Goal: Task Accomplishment & Management: Manage account settings

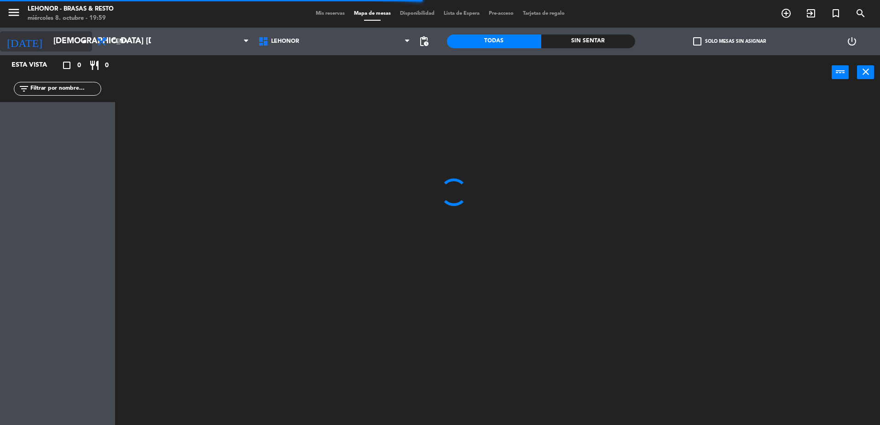
click at [63, 45] on input "[DEMOGRAPHIC_DATA] [DATE]" at bounding box center [102, 41] width 107 height 18
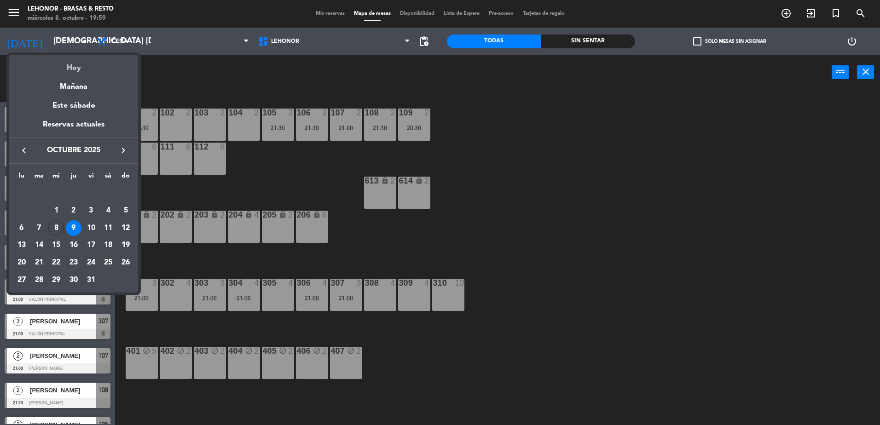
click at [67, 60] on div "Hoy" at bounding box center [73, 64] width 129 height 19
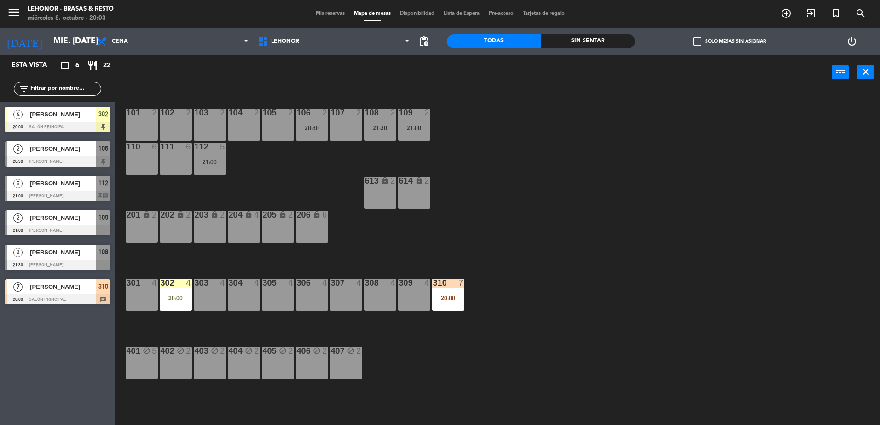
click at [63, 129] on div at bounding box center [58, 127] width 106 height 10
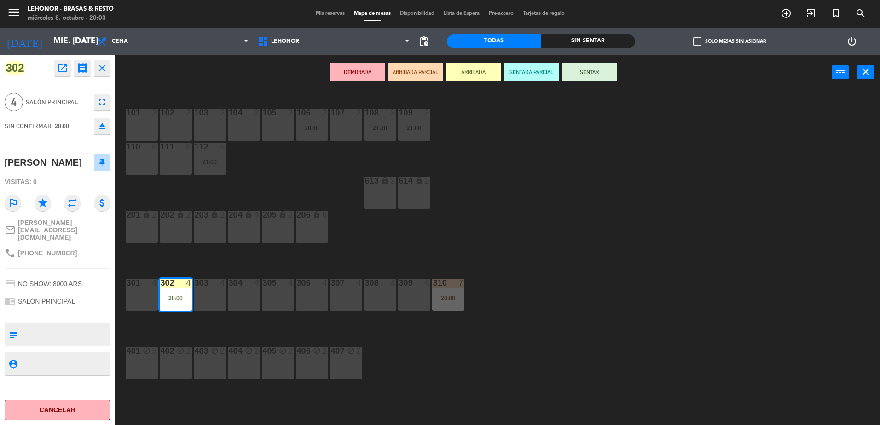
click at [608, 73] on button "SENTAR" at bounding box center [589, 72] width 55 height 18
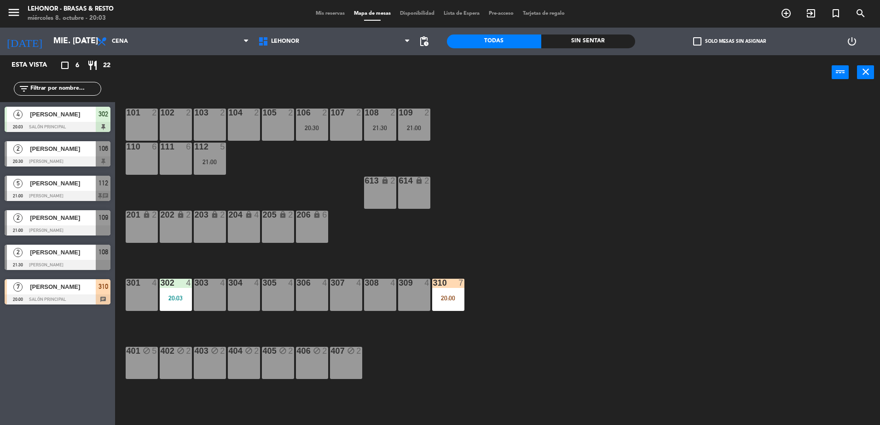
click at [651, 124] on div "101 2 102 2 103 2 104 2 105 2 106 2 20:30 107 2 108 2 21:30 109 2 21:00 110 6 1…" at bounding box center [502, 260] width 756 height 336
click at [58, 26] on div "menu Lehonor - Brasas & Resto miércoles 8. octubre - 20:04 Mis reservas Mapa de…" at bounding box center [440, 14] width 880 height 28
click at [55, 49] on input "mié. [DATE]" at bounding box center [102, 41] width 107 height 18
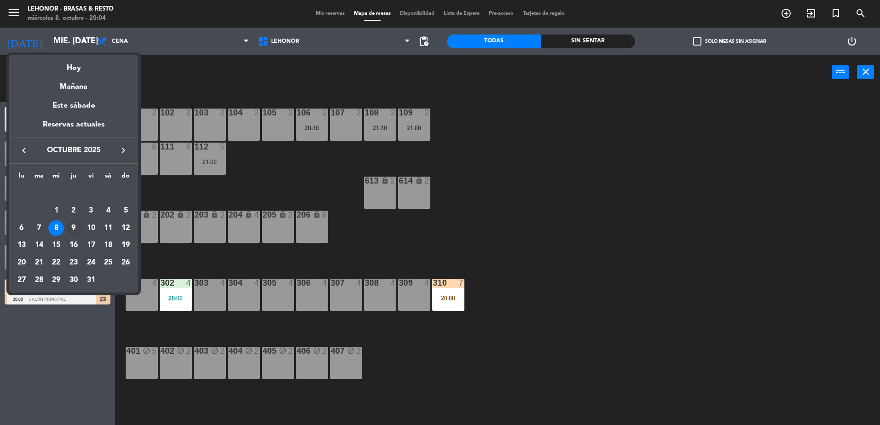
click at [76, 226] on div "9" at bounding box center [74, 229] width 16 height 16
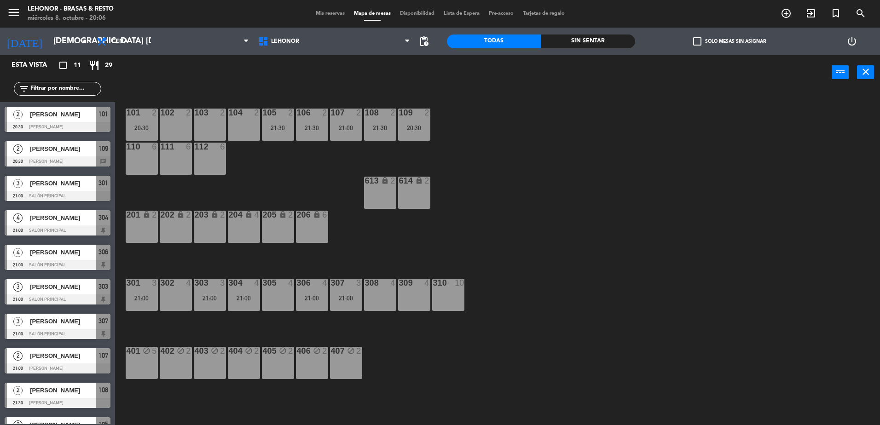
click at [586, 42] on div "Sin sentar" at bounding box center [588, 42] width 94 height 14
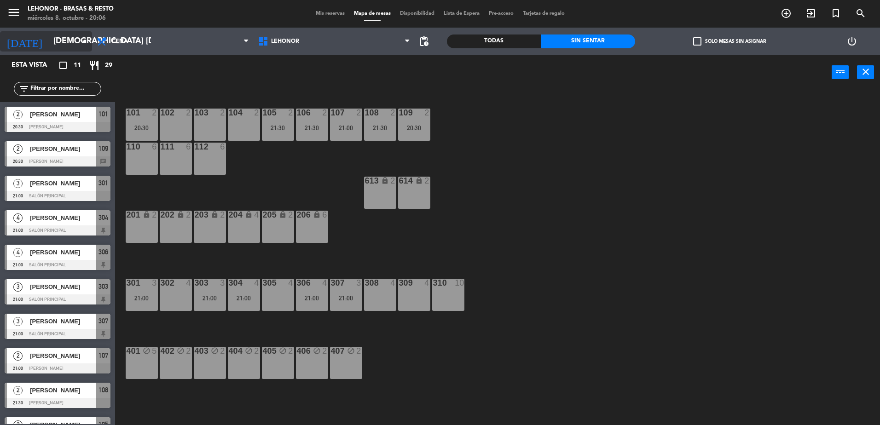
click at [49, 46] on input "[DEMOGRAPHIC_DATA] [DATE]" at bounding box center [102, 41] width 107 height 18
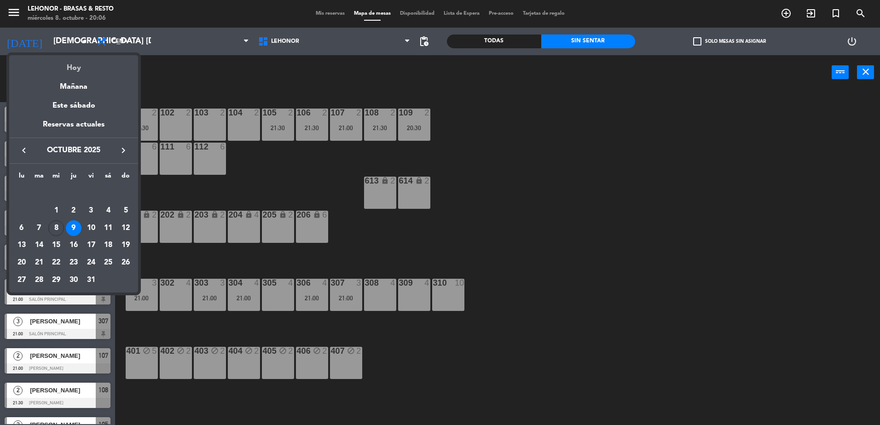
click at [59, 70] on div "Hoy" at bounding box center [73, 64] width 129 height 19
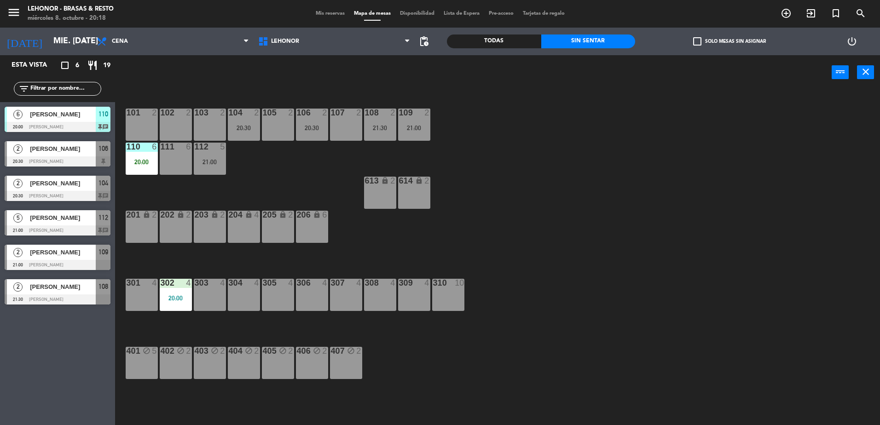
click at [491, 43] on div "Todas" at bounding box center [494, 42] width 94 height 14
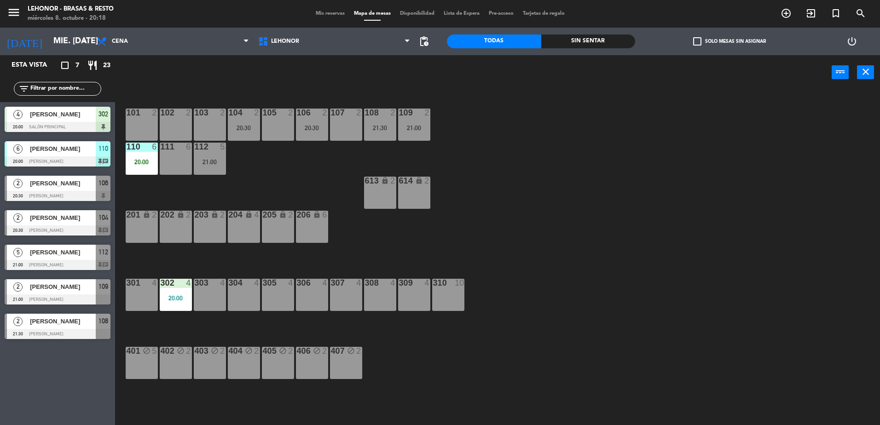
click at [564, 42] on div "Sin sentar" at bounding box center [588, 42] width 94 height 14
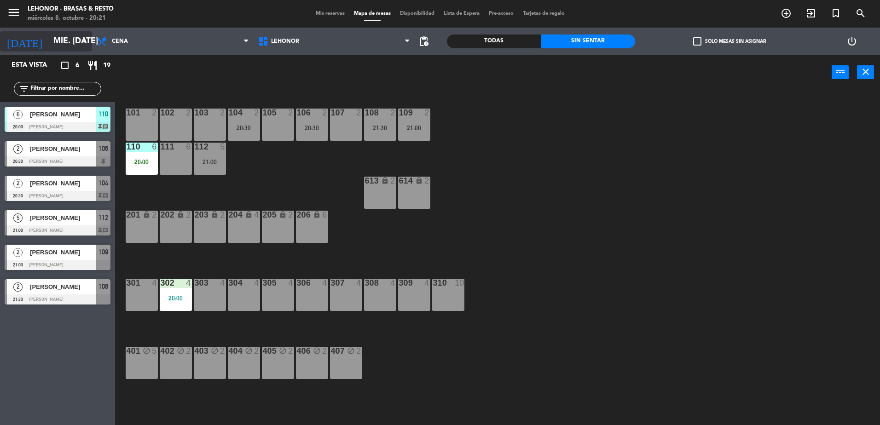
click at [53, 49] on input "mié. [DATE]" at bounding box center [102, 41] width 107 height 18
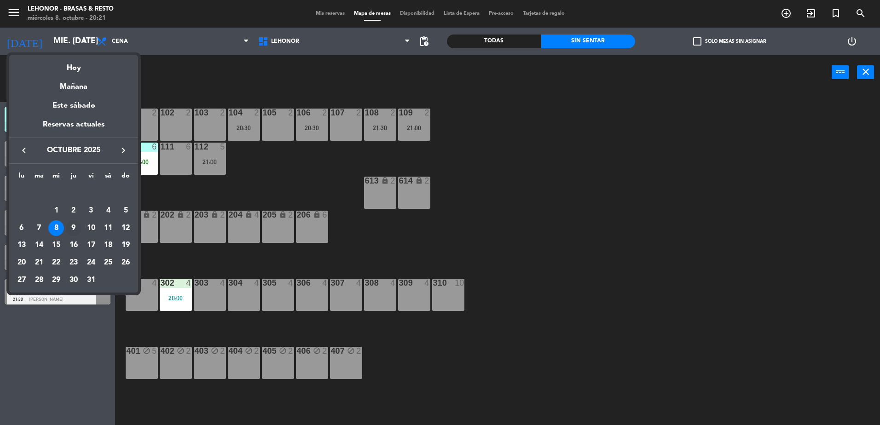
click at [77, 231] on div "9" at bounding box center [74, 229] width 16 height 16
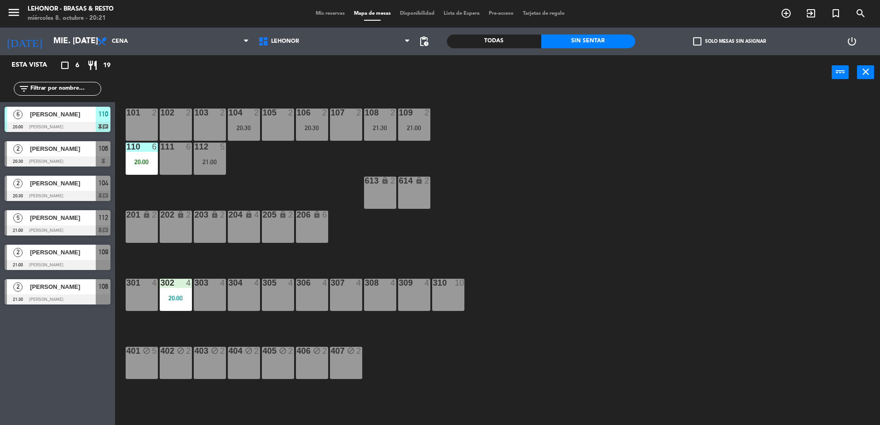
type input "[DEMOGRAPHIC_DATA] [DATE]"
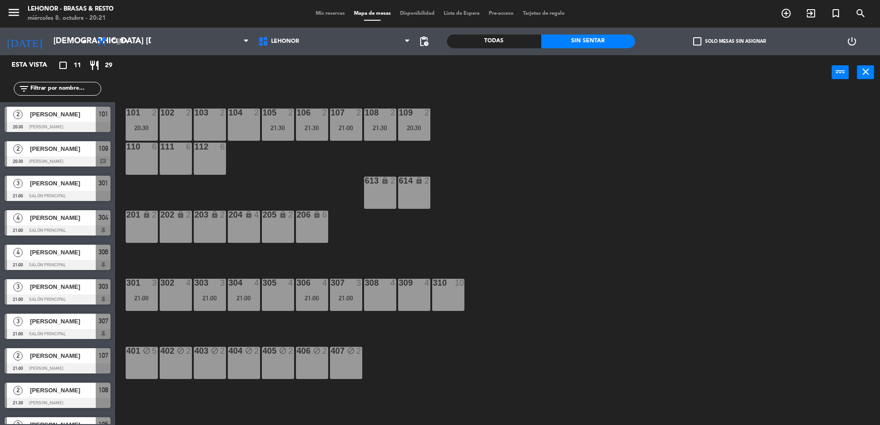
click at [50, 157] on div at bounding box center [58, 162] width 106 height 10
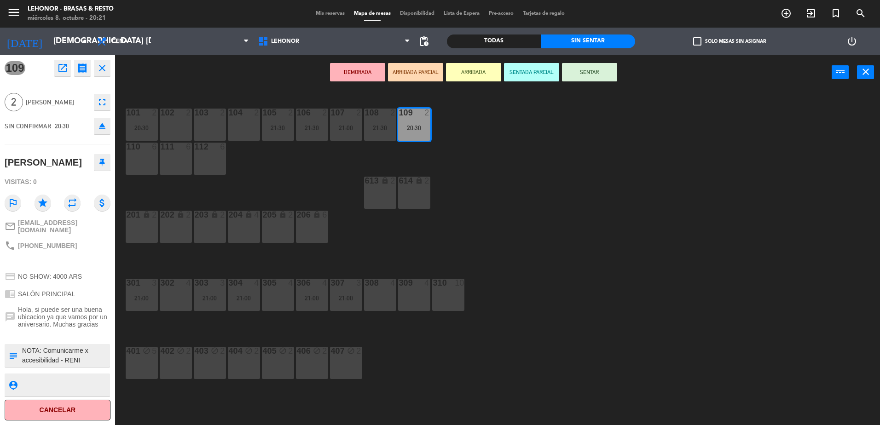
click at [263, 186] on div "101 2 20:30 102 2 103 2 104 2 105 2 21:30 106 2 21:30 107 2 21:00 108 2 21:30 1…" at bounding box center [502, 260] width 756 height 336
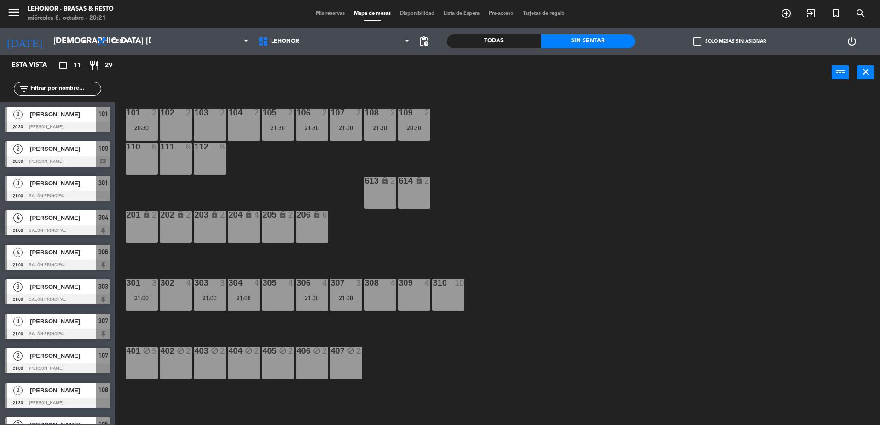
click at [428, 124] on div "20:30" at bounding box center [414, 127] width 32 height 7
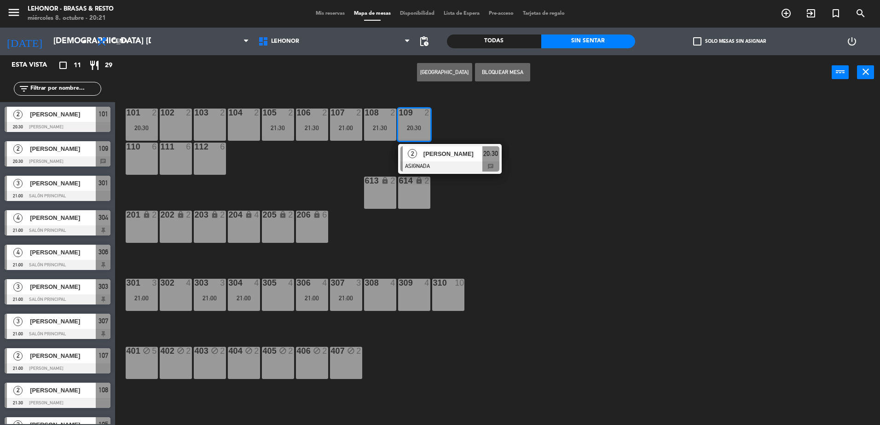
click at [429, 150] on span "[PERSON_NAME]" at bounding box center [453, 154] width 59 height 10
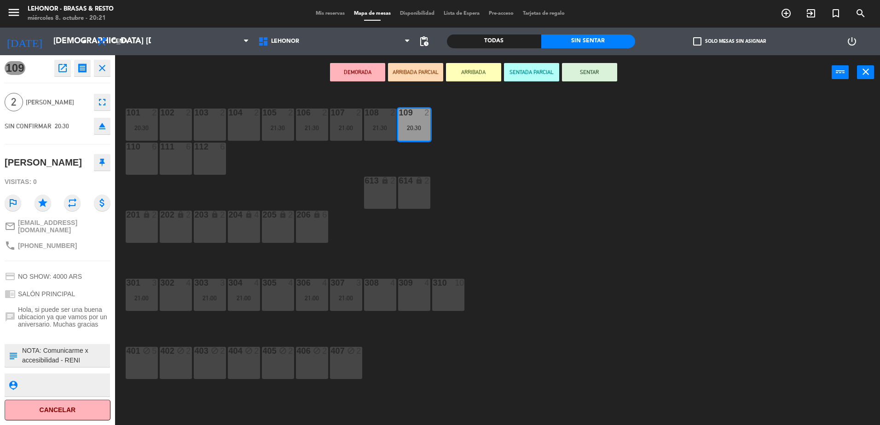
click at [63, 75] on button "open_in_new" at bounding box center [62, 68] width 17 height 17
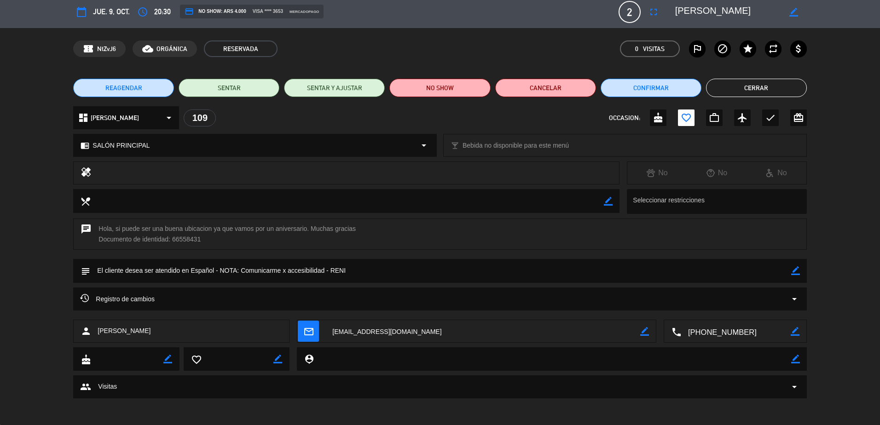
scroll to position [5, 0]
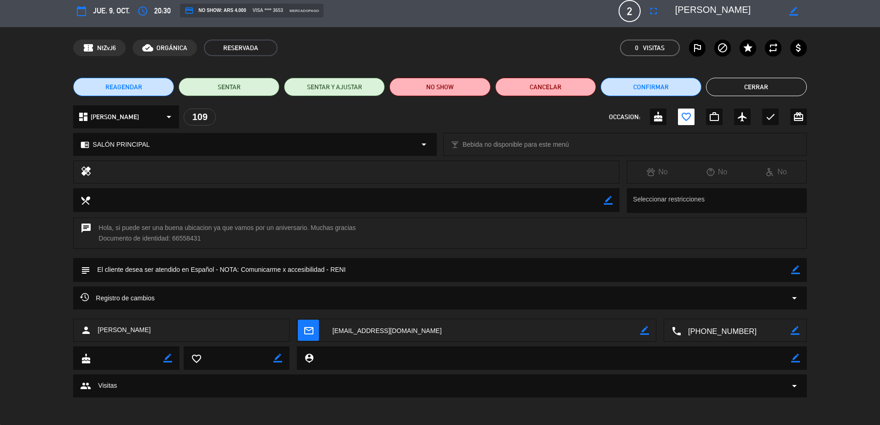
click at [756, 81] on button "Cerrar" at bounding box center [756, 87] width 101 height 18
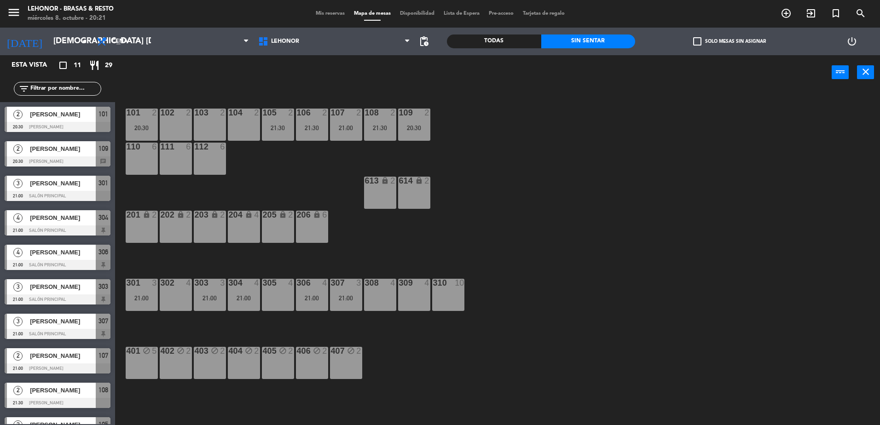
click at [330, 11] on span "Mis reservas" at bounding box center [330, 13] width 38 height 5
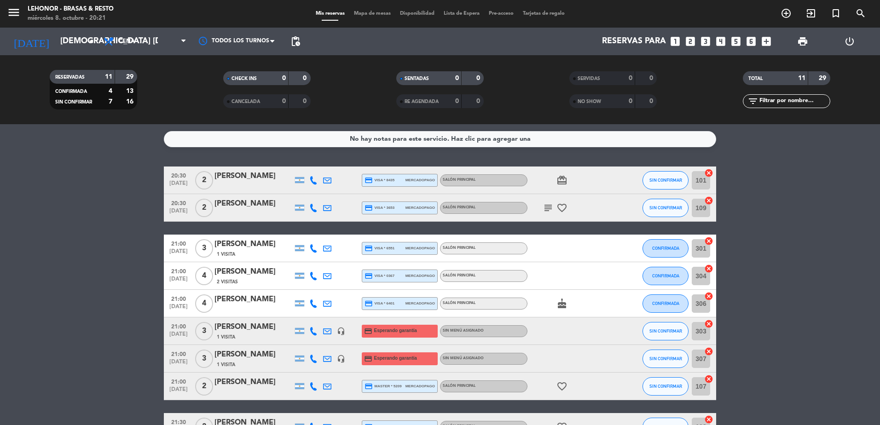
click at [547, 202] on div "subject favorite_border" at bounding box center [569, 207] width 83 height 27
click at [547, 206] on icon "subject" at bounding box center [548, 208] width 11 height 11
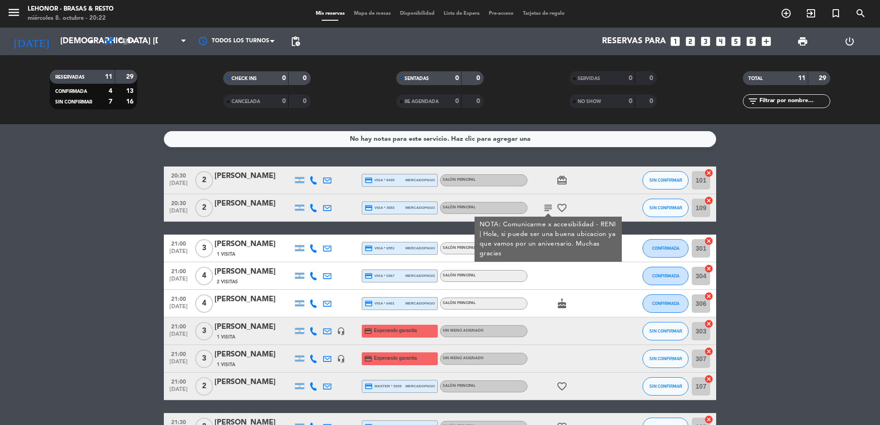
click at [551, 211] on icon "subject" at bounding box center [548, 208] width 11 height 11
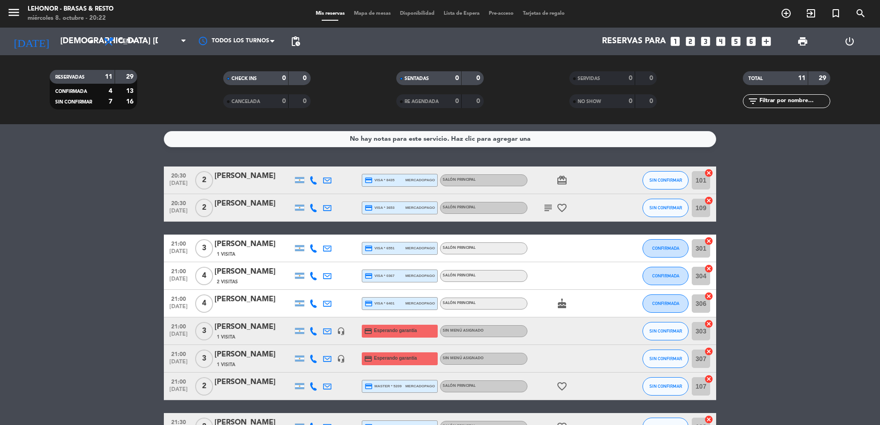
click at [562, 302] on icon "cake" at bounding box center [562, 303] width 11 height 11
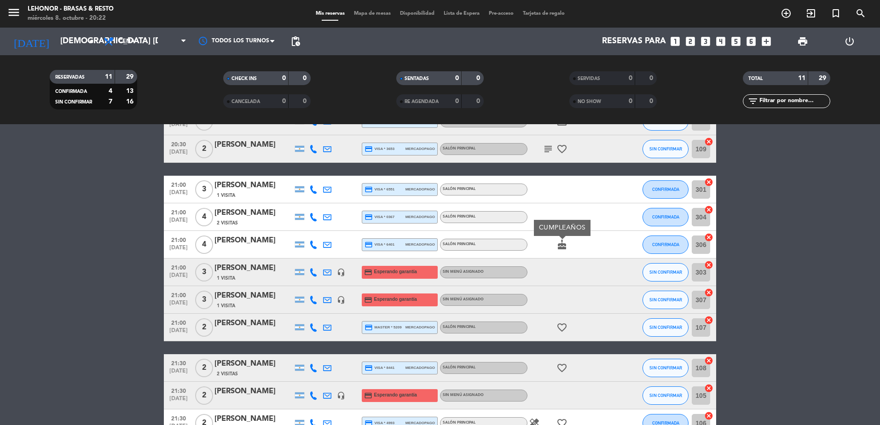
scroll to position [117, 0]
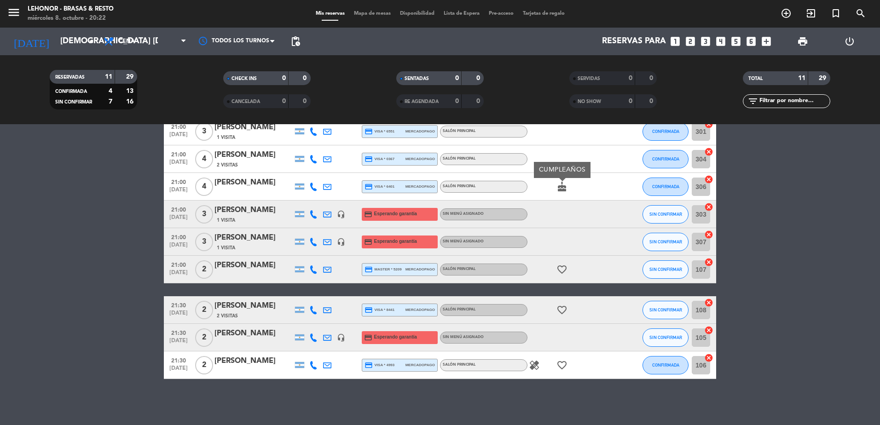
click at [538, 366] on icon "healing" at bounding box center [534, 365] width 11 height 11
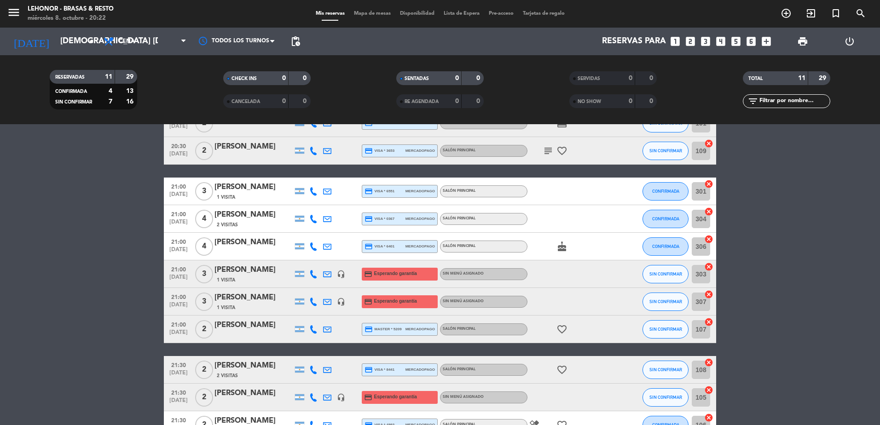
scroll to position [0, 0]
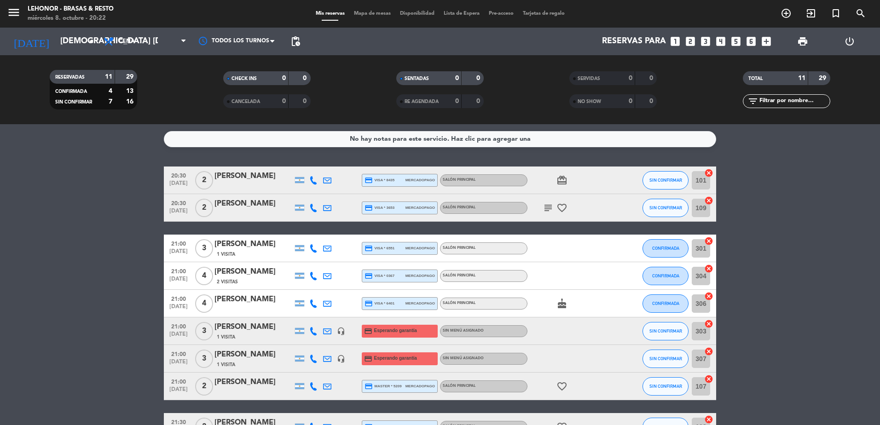
click at [369, 14] on span "Mapa de mesas" at bounding box center [372, 13] width 46 height 5
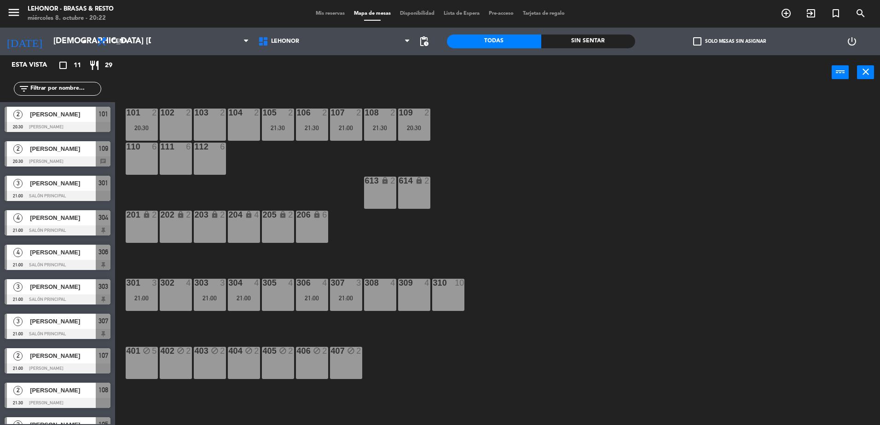
click at [342, 12] on span "Mis reservas" at bounding box center [330, 13] width 38 height 5
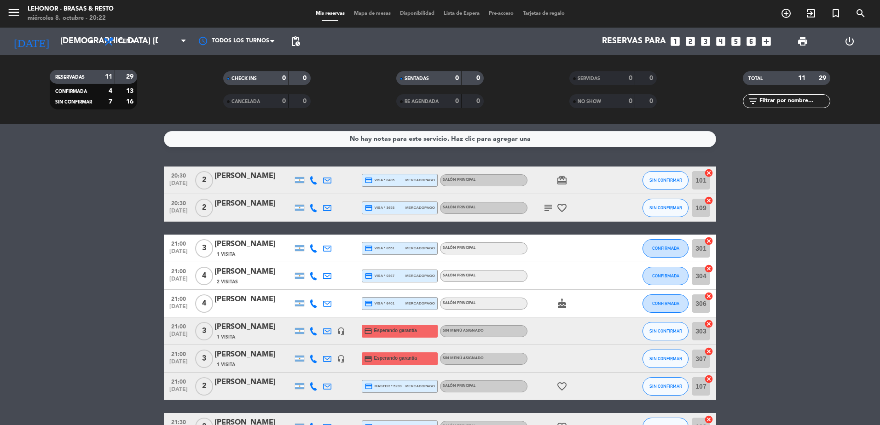
click at [343, 328] on icon "headset_mic" at bounding box center [341, 331] width 8 height 8
click at [340, 359] on icon "headset_mic" at bounding box center [341, 359] width 8 height 8
click at [184, 334] on span "[DATE]" at bounding box center [178, 336] width 23 height 11
click at [235, 323] on div "[PERSON_NAME]" at bounding box center [254, 327] width 78 height 12
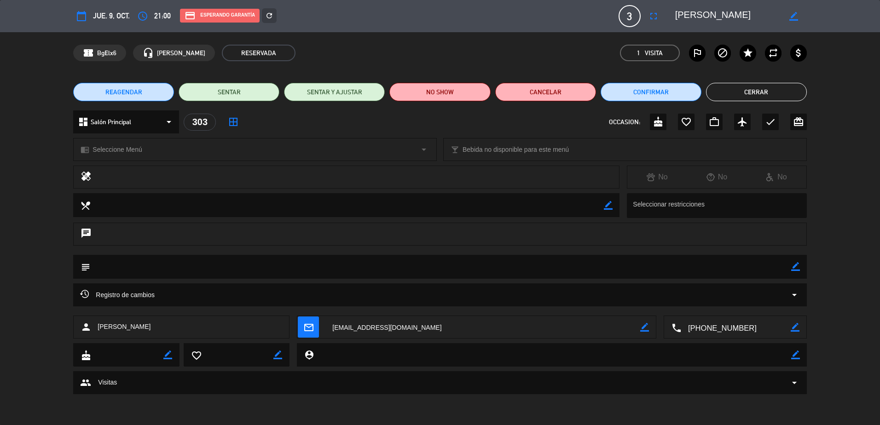
click at [732, 292] on div "Registro de cambios arrow_drop_down" at bounding box center [440, 295] width 720 height 11
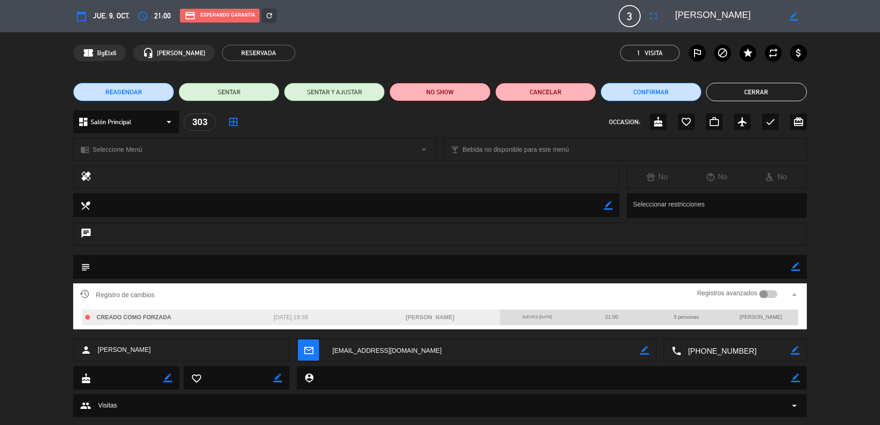
click at [763, 291] on div at bounding box center [764, 294] width 8 height 8
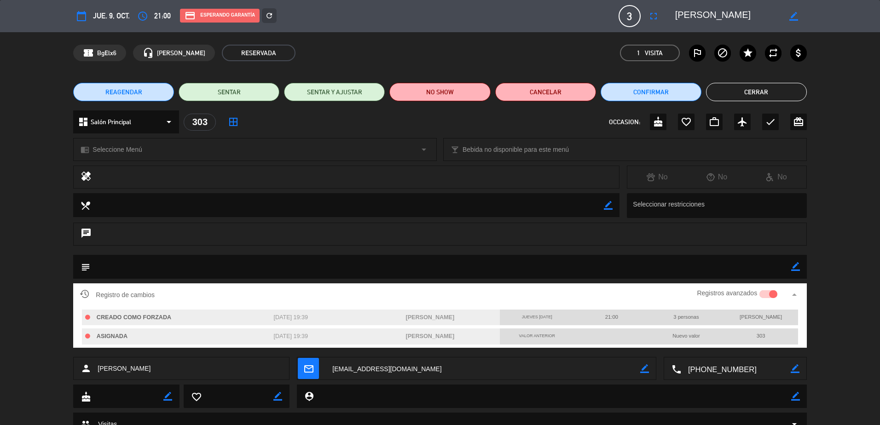
click at [747, 94] on button "Cerrar" at bounding box center [756, 92] width 101 height 18
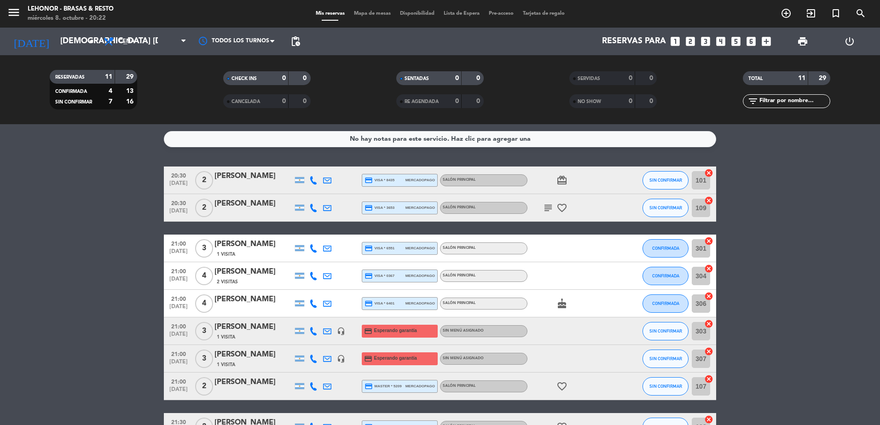
click at [241, 363] on div "1 Visita" at bounding box center [254, 365] width 78 height 8
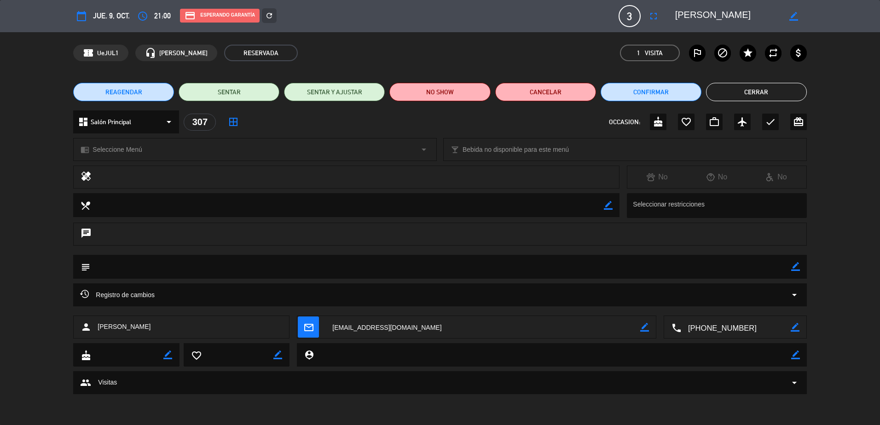
click at [160, 261] on textarea at bounding box center [440, 266] width 701 height 23
click at [151, 293] on span "Registro de cambios" at bounding box center [117, 295] width 75 height 11
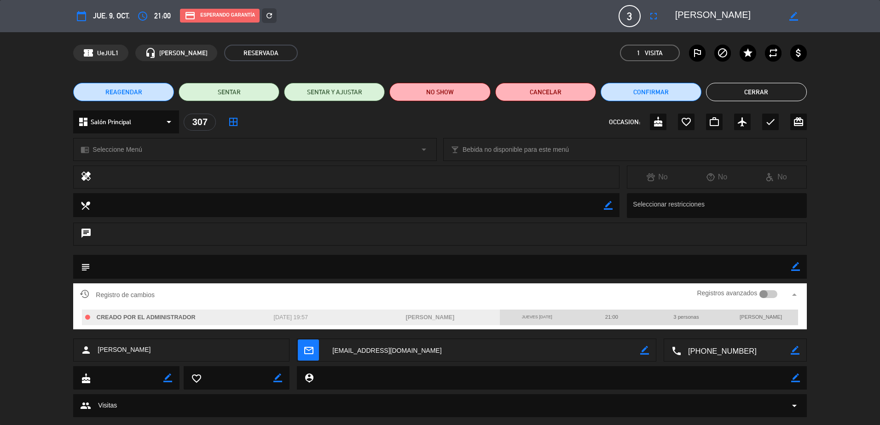
click at [766, 296] on div at bounding box center [764, 294] width 8 height 8
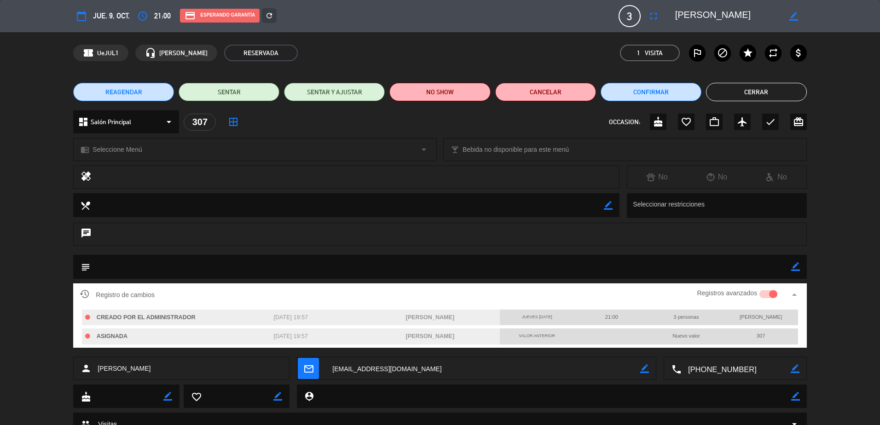
click at [747, 93] on button "Cerrar" at bounding box center [756, 92] width 101 height 18
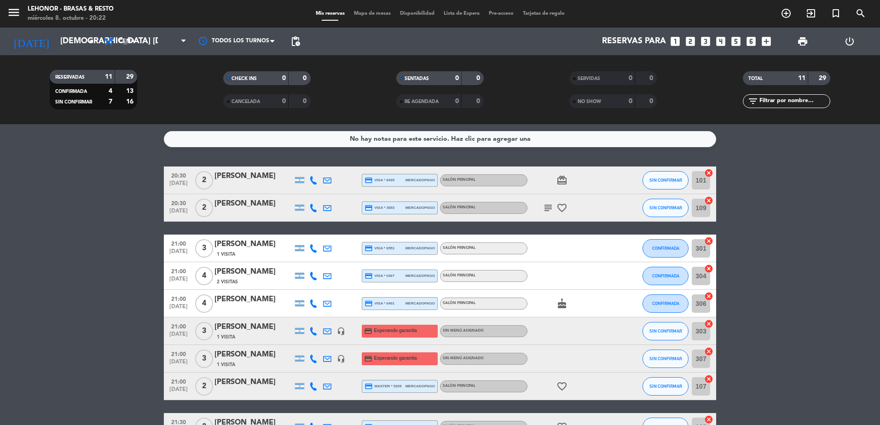
click at [366, 16] on span "Mapa de mesas" at bounding box center [372, 13] width 46 height 5
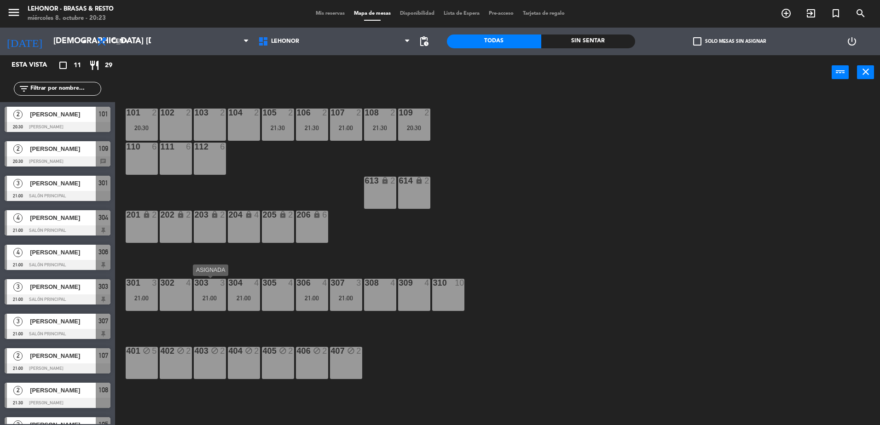
click at [202, 308] on div "303 3 21:00" at bounding box center [210, 295] width 32 height 32
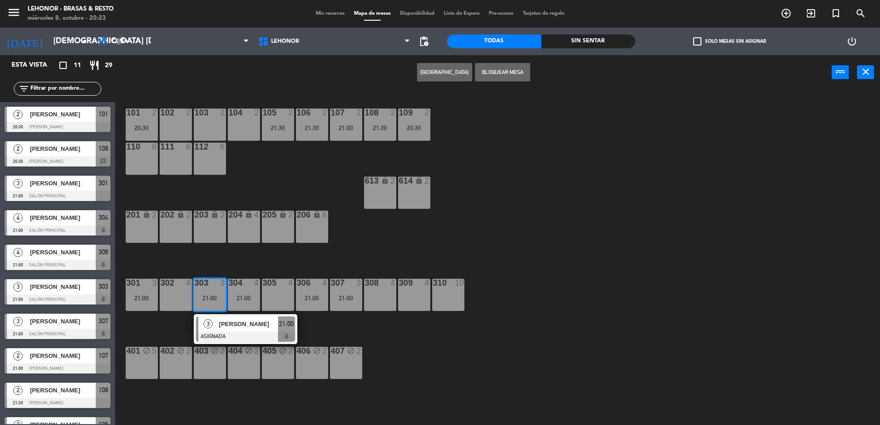
click at [513, 347] on div "101 2 20:30 102 2 103 2 104 2 105 2 21:30 106 2 21:30 107 2 21:00 108 2 21:30 1…" at bounding box center [502, 260] width 756 height 336
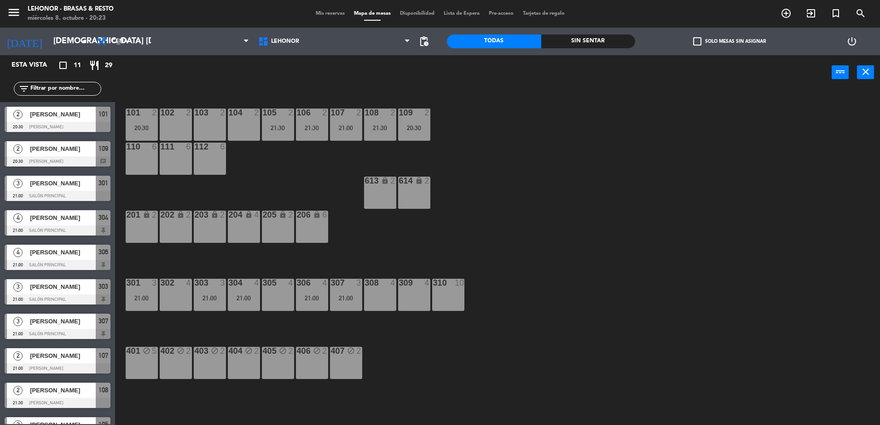
click at [332, 304] on div "307 3 21:00" at bounding box center [346, 295] width 32 height 32
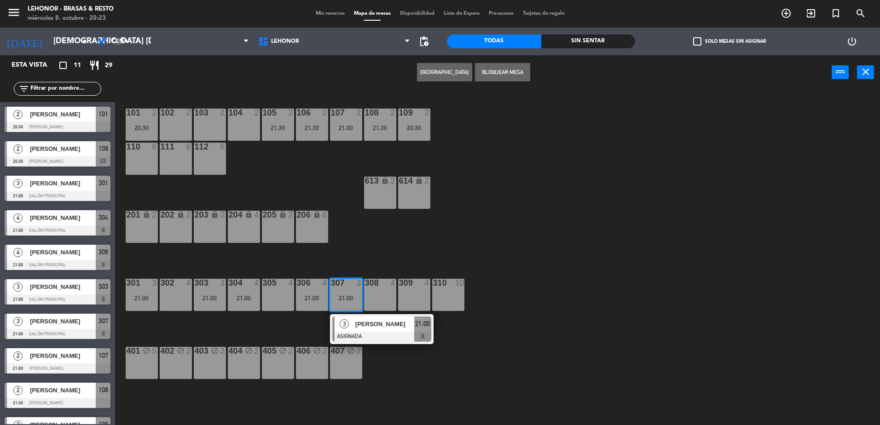
click at [510, 397] on div "101 2 20:30 102 2 103 2 104 2 105 2 21:30 106 2 21:30 107 2 21:00 108 2 21:30 1…" at bounding box center [502, 260] width 756 height 336
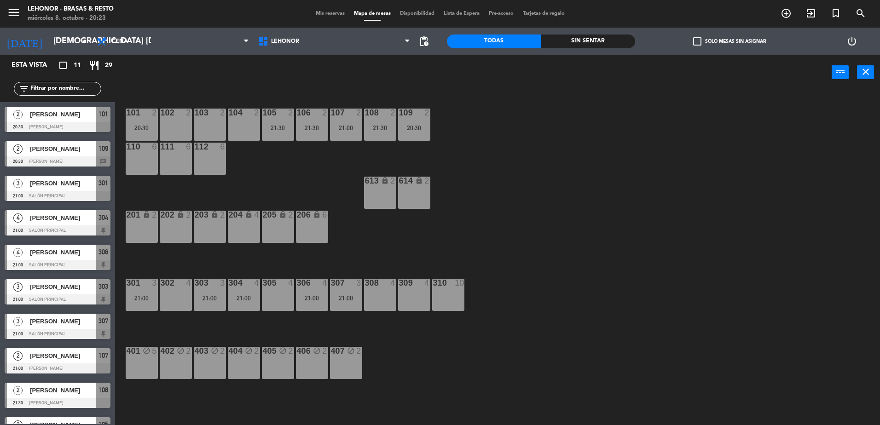
click at [214, 296] on div "21:00" at bounding box center [210, 298] width 32 height 6
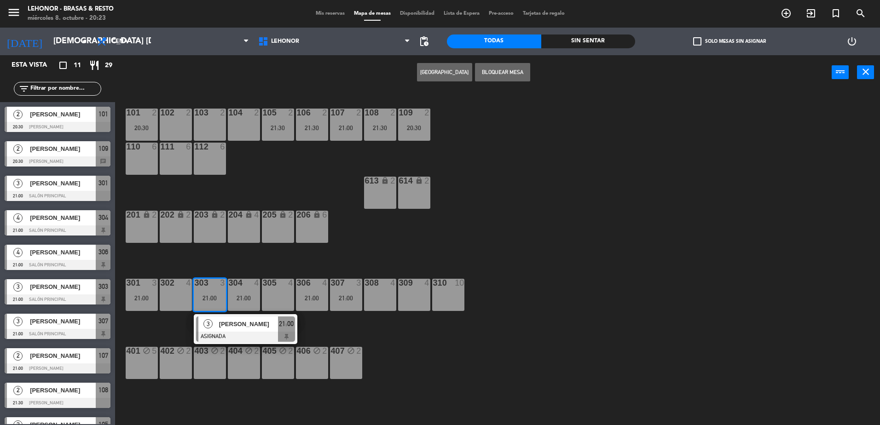
click at [599, 42] on div "Sin sentar" at bounding box center [588, 42] width 94 height 14
click at [532, 151] on div "101 2 20:30 102 2 103 2 104 2 105 2 21:30 106 2 21:30 107 2 21:00 108 2 21:30 1…" at bounding box center [502, 260] width 756 height 336
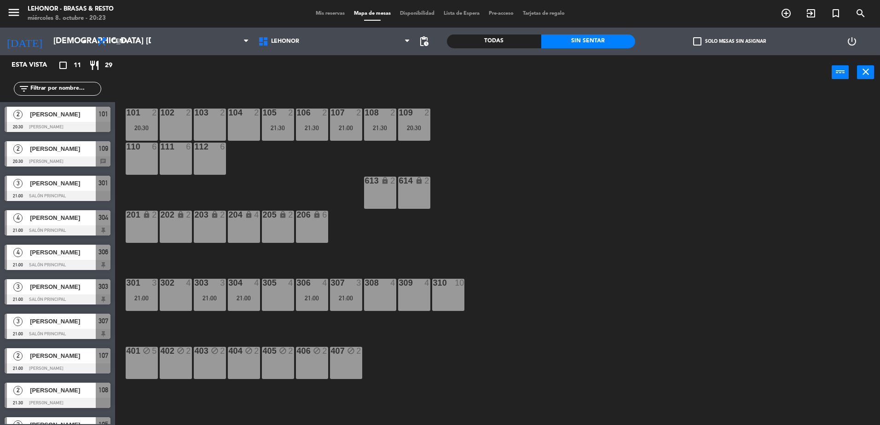
click at [478, 39] on div "Todas" at bounding box center [494, 42] width 94 height 14
click at [583, 40] on div "Sin sentar" at bounding box center [588, 42] width 94 height 14
click at [218, 294] on div "303 3 21:00" at bounding box center [210, 295] width 32 height 32
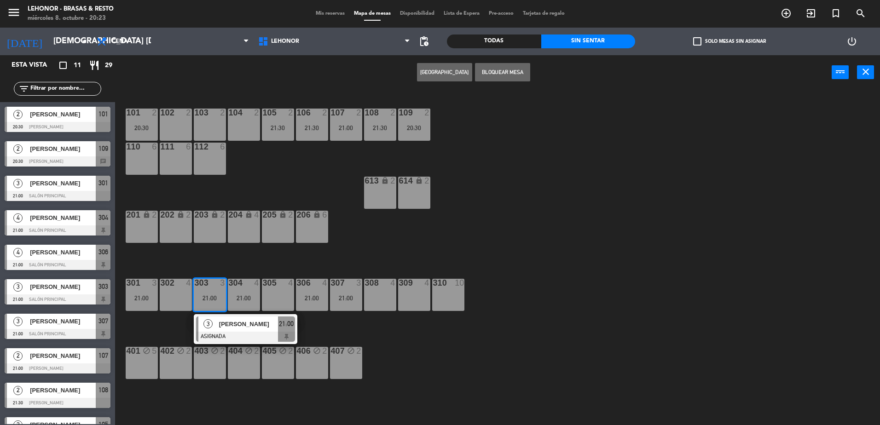
click at [473, 354] on div "101 2 20:30 102 2 103 2 104 2 105 2 21:30 106 2 21:30 107 2 21:00 108 2 21:30 1…" at bounding box center [502, 260] width 756 height 336
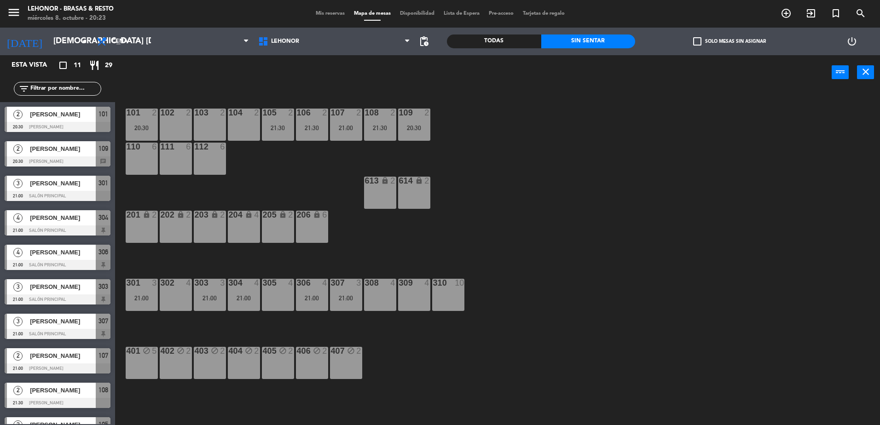
click at [327, 13] on span "Mis reservas" at bounding box center [330, 13] width 38 height 5
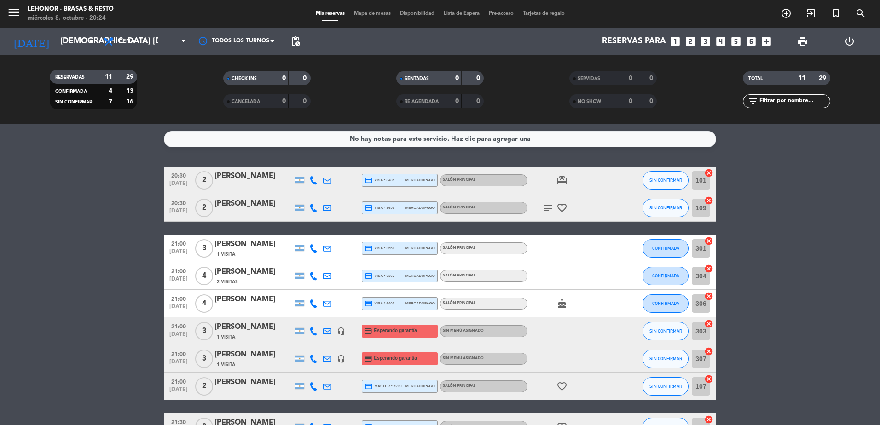
click at [378, 18] on div "menu Lehonor - Brasas & Resto miércoles 8. octubre - 20:24 Mis reservas Mapa de…" at bounding box center [440, 14] width 880 height 28
click at [377, 16] on span "Mapa de mesas" at bounding box center [372, 13] width 46 height 5
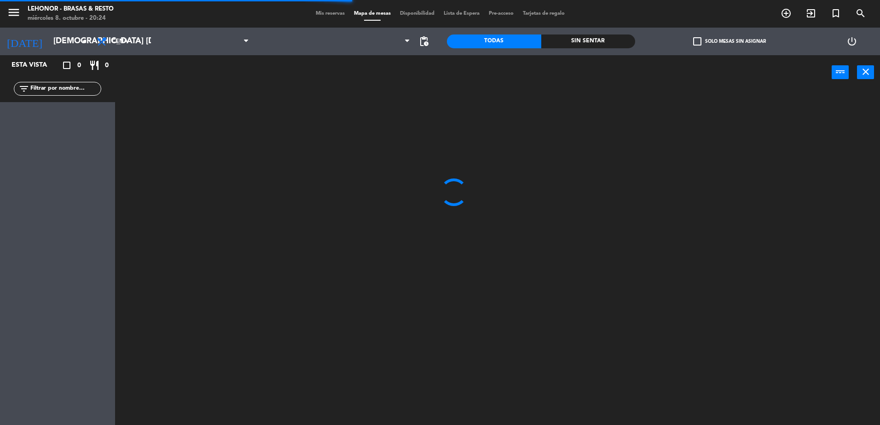
click at [590, 38] on div "Sin sentar" at bounding box center [588, 42] width 94 height 14
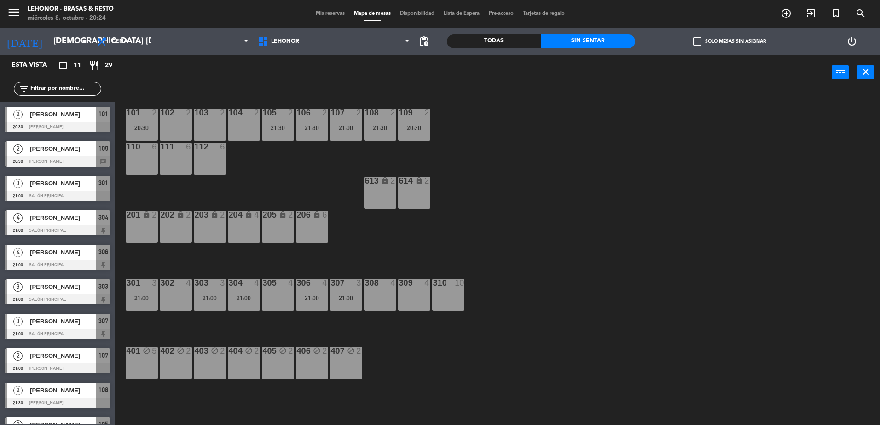
click at [414, 257] on div "101 2 20:30 102 2 103 2 104 2 105 2 21:30 106 2 21:30 107 2 21:00 108 2 21:30 1…" at bounding box center [502, 260] width 756 height 336
click at [528, 43] on div "Todas" at bounding box center [494, 42] width 94 height 14
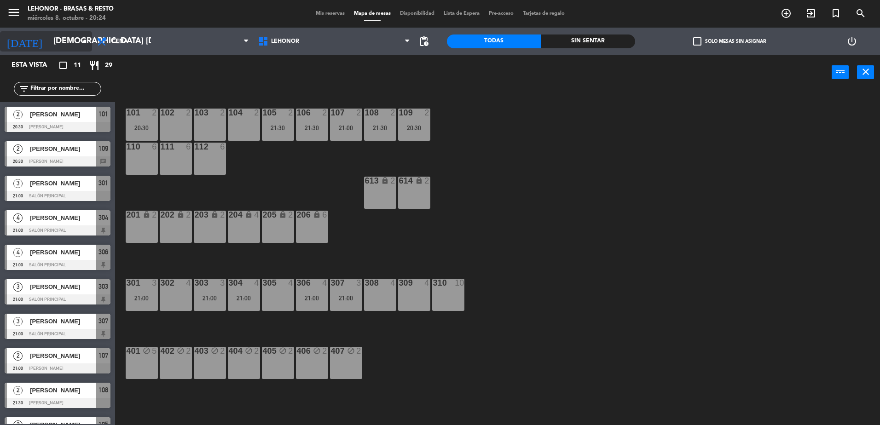
click at [11, 38] on icon "[DATE]" at bounding box center [24, 41] width 49 height 20
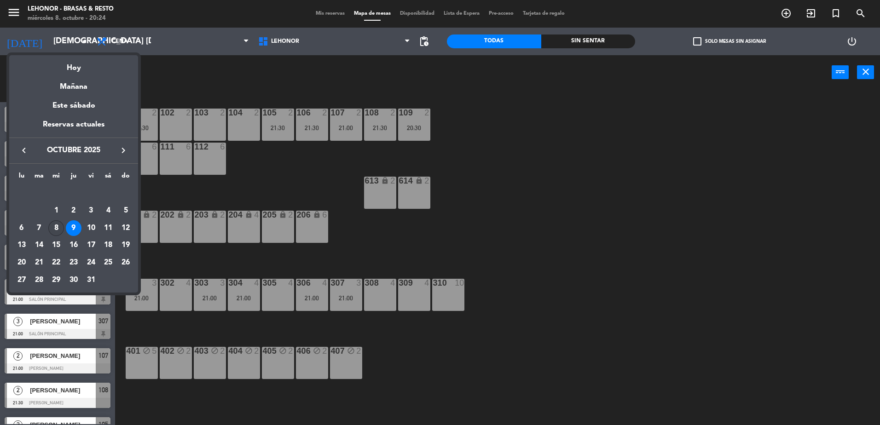
click at [55, 225] on div "8" at bounding box center [56, 229] width 16 height 16
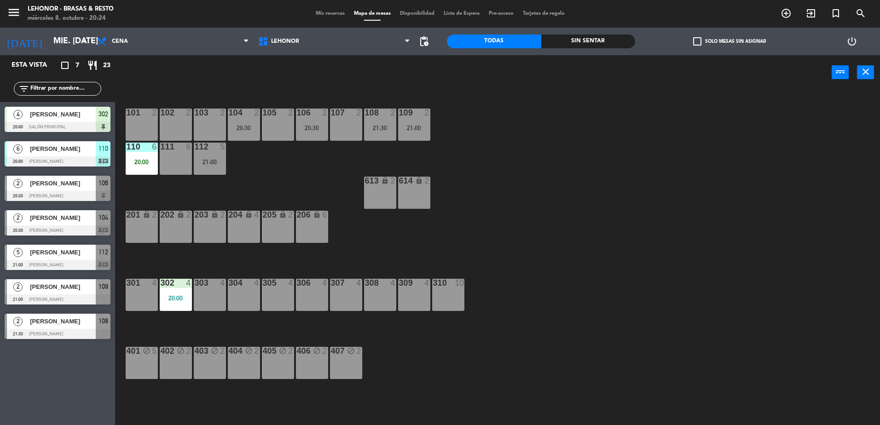
click at [567, 41] on div "Sin sentar" at bounding box center [588, 42] width 94 height 14
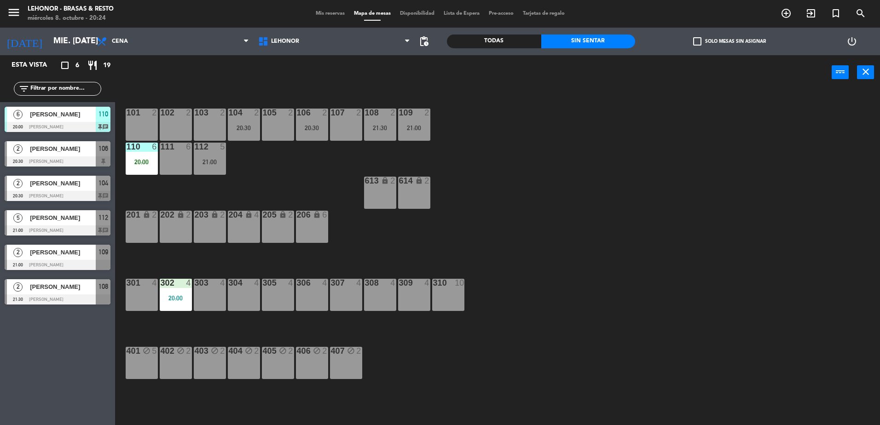
click at [499, 45] on div "Todas" at bounding box center [494, 42] width 94 height 14
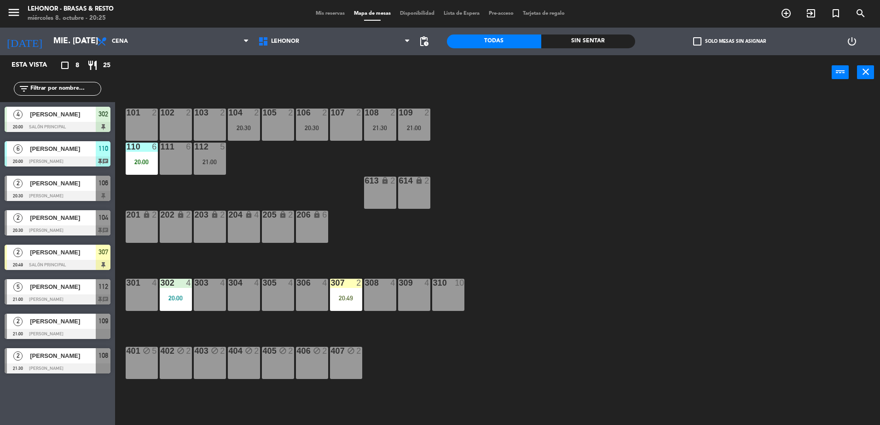
click at [345, 308] on div "307 2 20:49" at bounding box center [346, 295] width 32 height 32
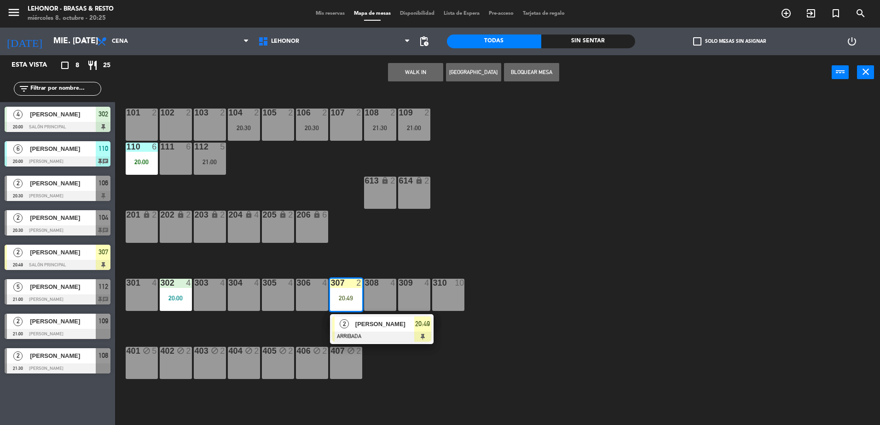
click at [446, 355] on div "101 2 102 2 103 2 104 2 20:30 105 2 106 2 20:30 107 2 108 2 21:30 109 2 21:00 1…" at bounding box center [502, 260] width 756 height 336
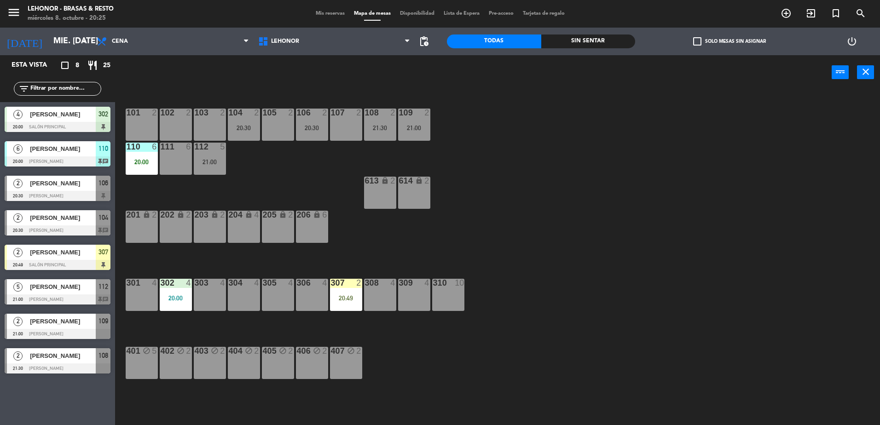
click at [26, 268] on div at bounding box center [58, 265] width 106 height 10
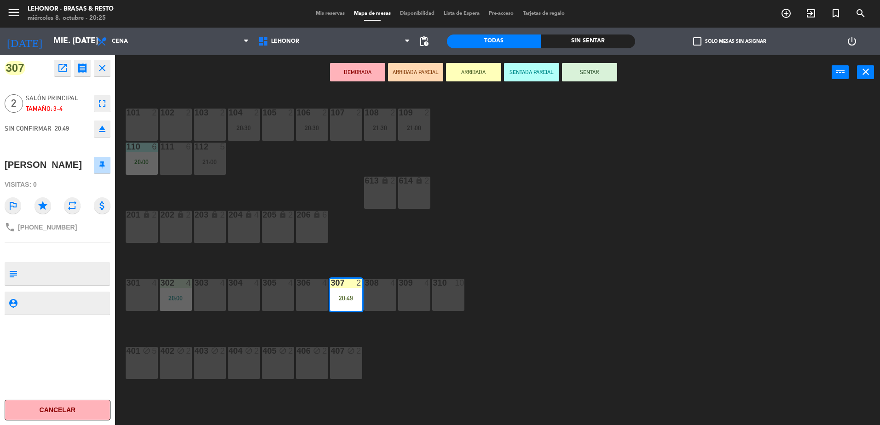
click at [622, 238] on div "101 2 102 2 103 2 104 2 20:30 105 2 106 2 20:30 107 2 108 2 21:30 109 2 21:00 1…" at bounding box center [502, 260] width 756 height 336
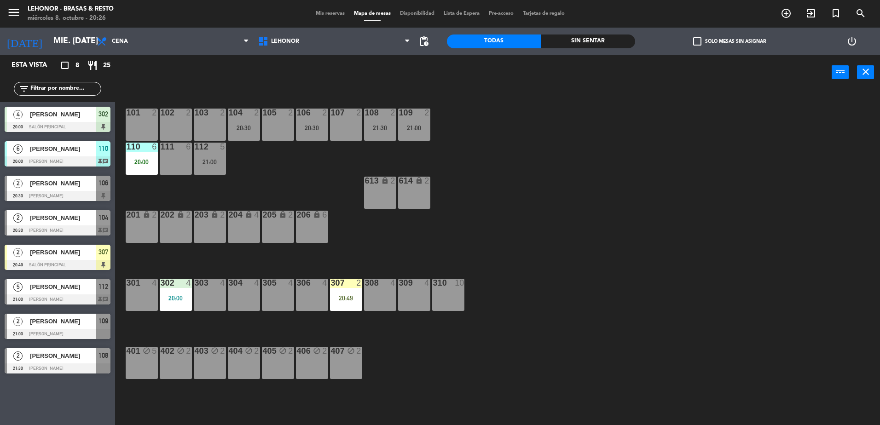
click at [557, 42] on div "Sin sentar" at bounding box center [588, 42] width 94 height 14
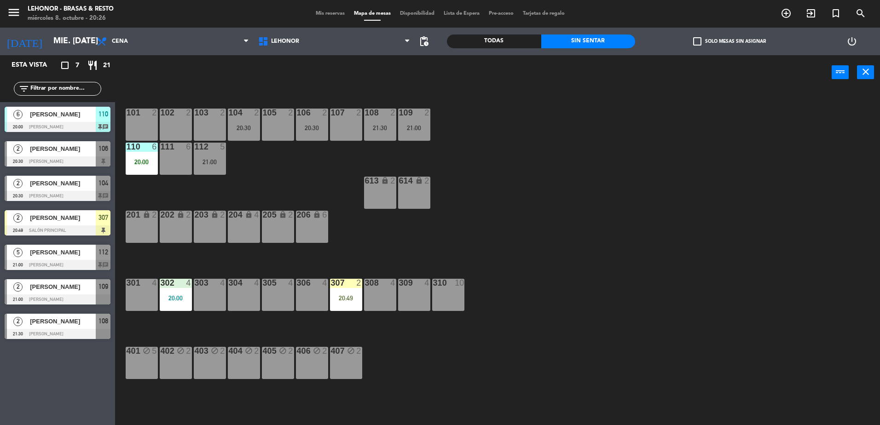
click at [512, 41] on div "Todas" at bounding box center [494, 42] width 94 height 14
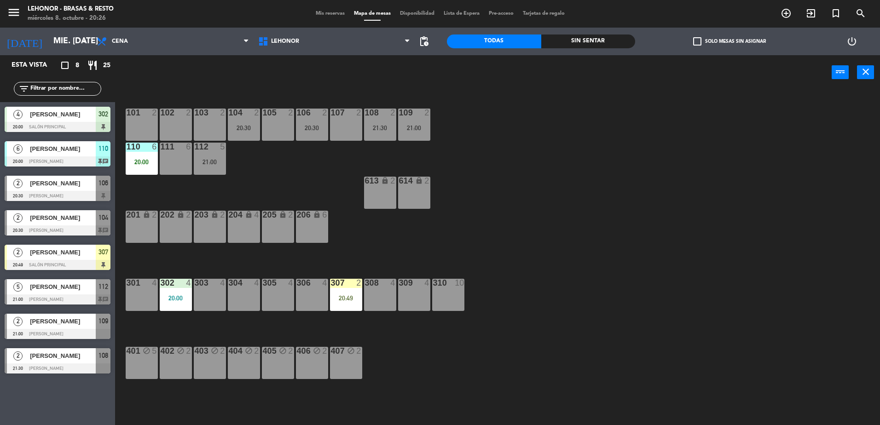
click at [552, 47] on div "Sin sentar" at bounding box center [588, 42] width 94 height 14
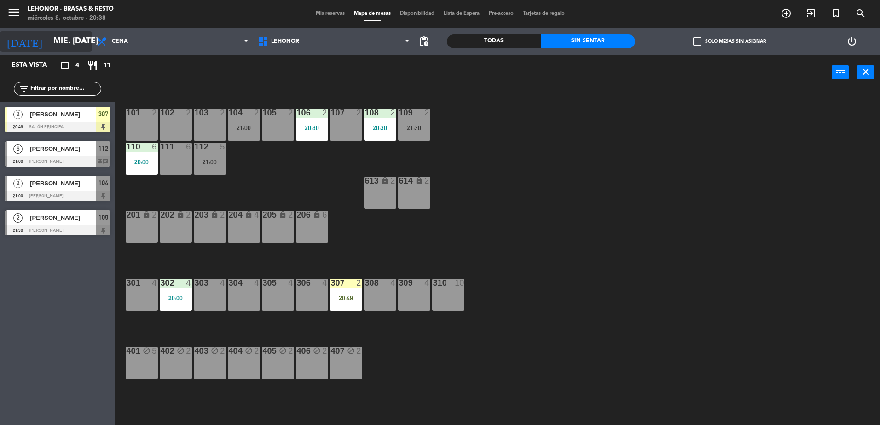
click at [58, 47] on input "mié. [DATE]" at bounding box center [102, 41] width 107 height 18
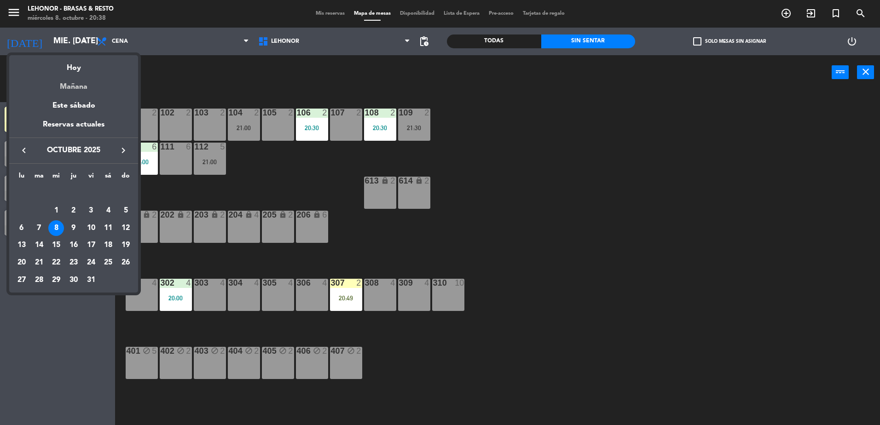
click at [71, 81] on div "Mañana" at bounding box center [73, 83] width 129 height 19
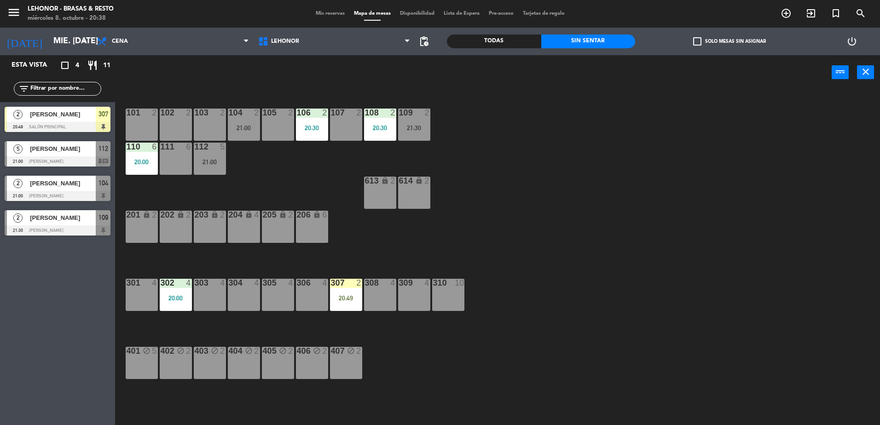
type input "[DEMOGRAPHIC_DATA] [DATE]"
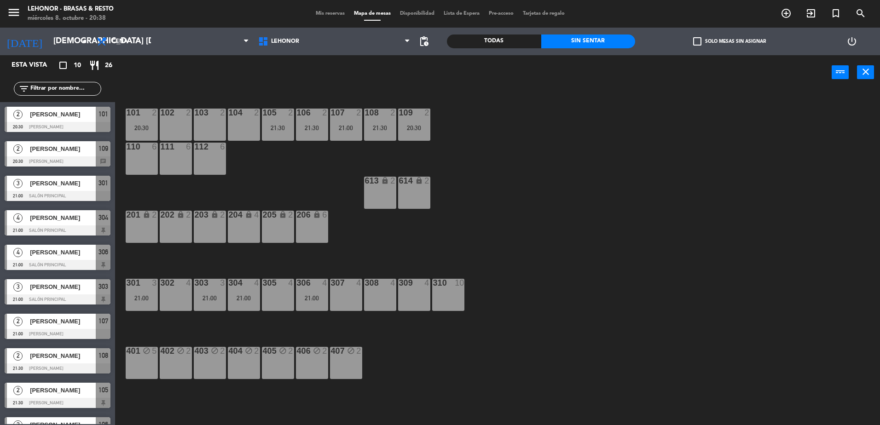
scroll to position [23, 0]
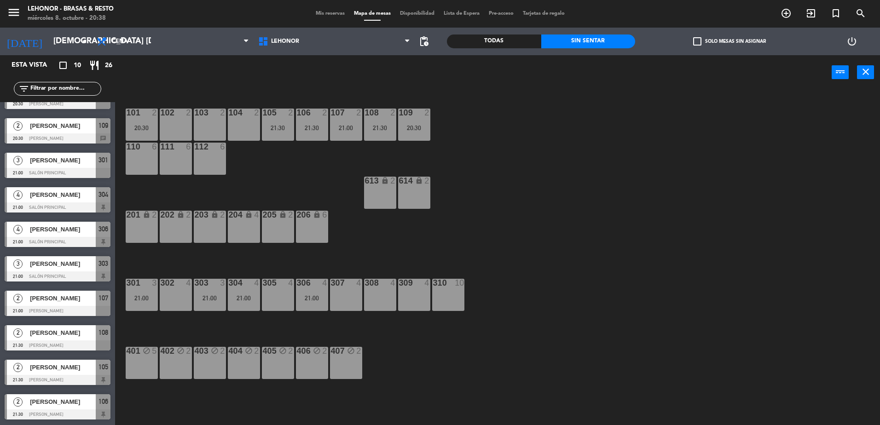
click at [66, 261] on span "[PERSON_NAME]" at bounding box center [63, 264] width 66 height 10
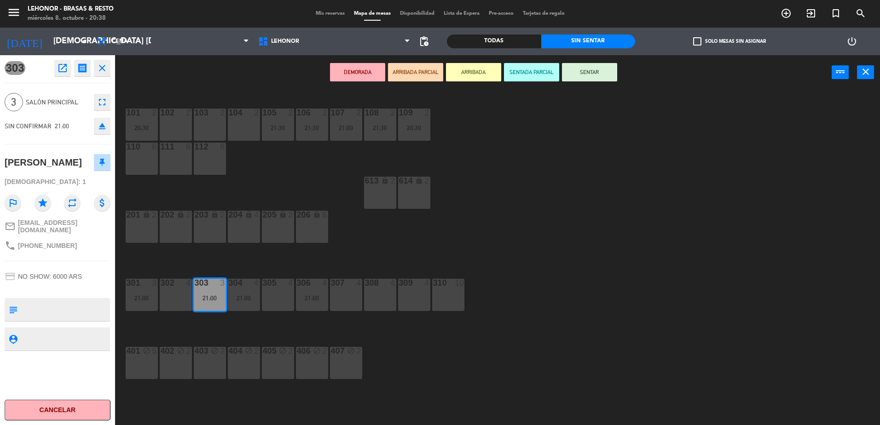
click at [62, 68] on icon "open_in_new" at bounding box center [62, 68] width 11 height 11
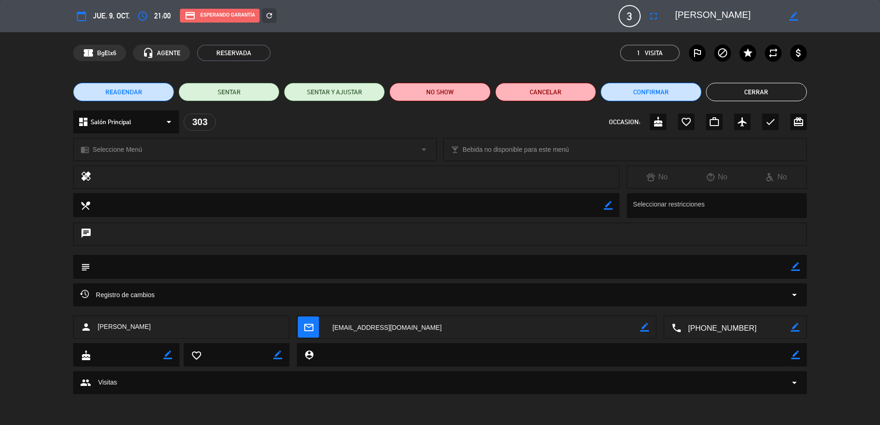
click at [774, 86] on button "Cerrar" at bounding box center [756, 92] width 101 height 18
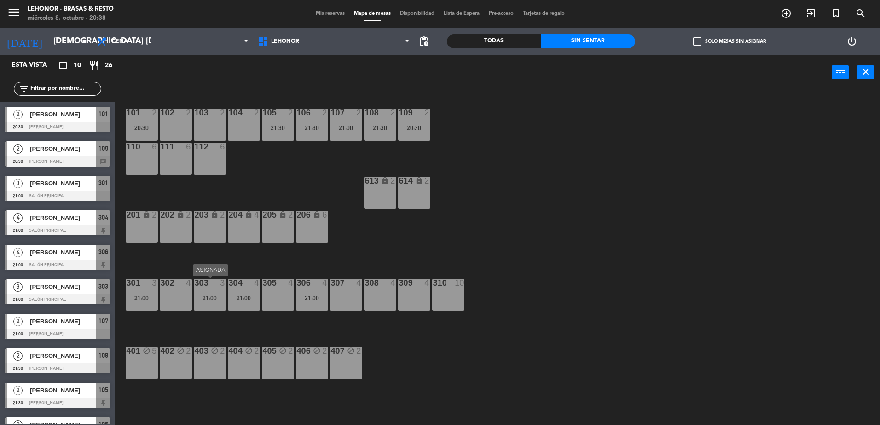
click at [207, 304] on div "303 3 21:00" at bounding box center [210, 295] width 32 height 32
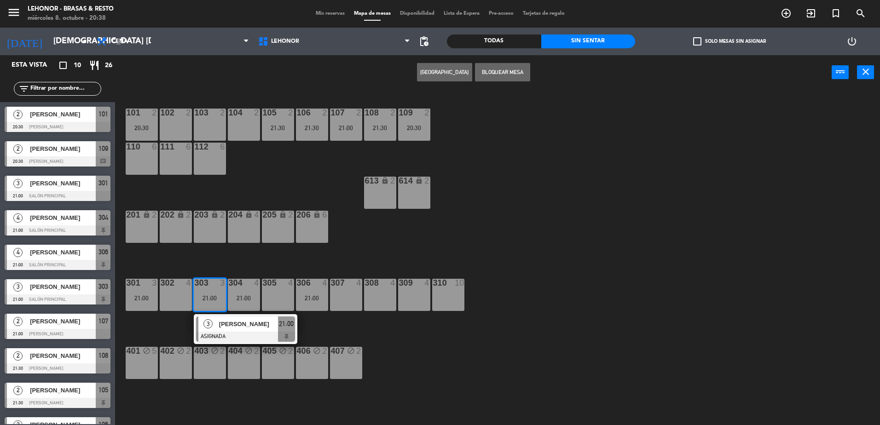
click at [345, 258] on div "101 2 20:30 102 2 103 2 104 2 105 2 21:30 106 2 21:30 107 2 21:00 108 2 21:30 1…" at bounding box center [502, 260] width 756 height 336
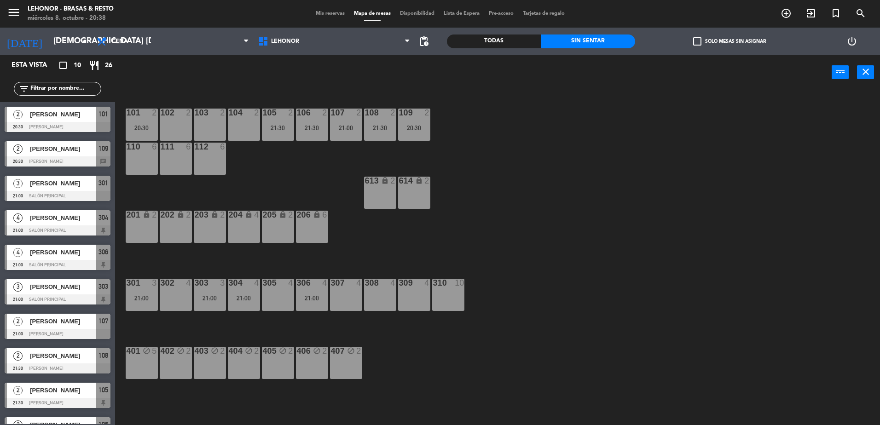
click at [140, 294] on div "301 3 21:00" at bounding box center [142, 295] width 32 height 32
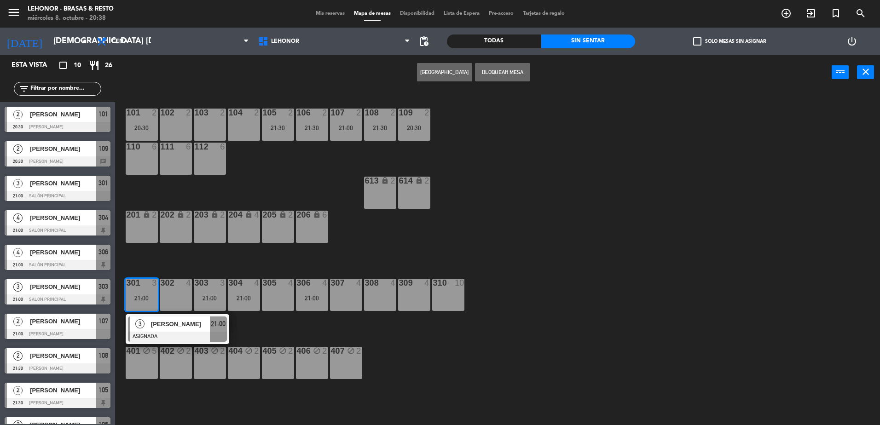
click at [356, 249] on div "101 2 20:30 102 2 103 2 104 2 105 2 21:30 106 2 21:30 107 2 21:00 108 2 21:30 1…" at bounding box center [502, 260] width 756 height 336
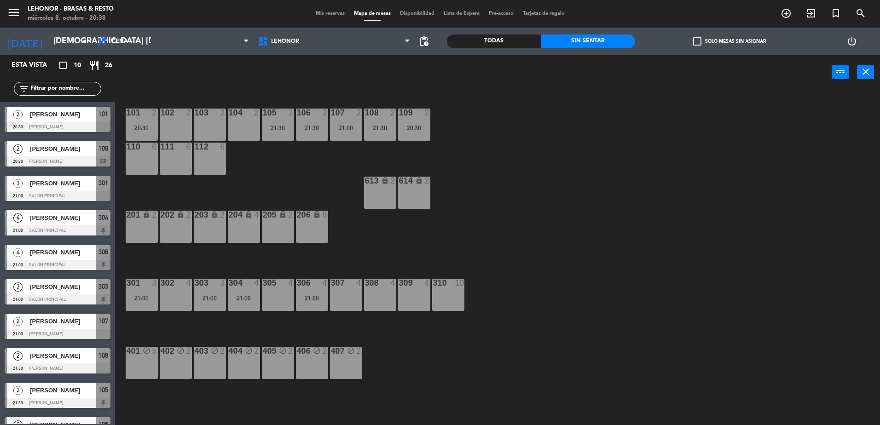
click at [256, 298] on div "21:00" at bounding box center [244, 298] width 32 height 6
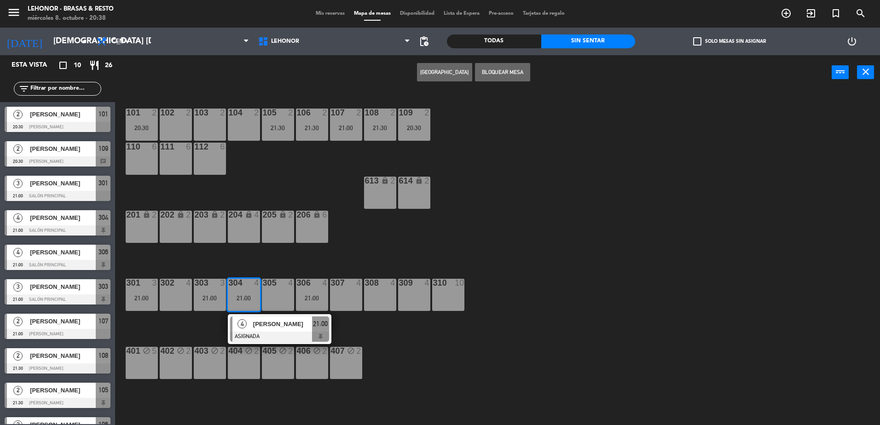
click at [394, 243] on div "101 2 20:30 102 2 103 2 104 2 105 2 21:30 106 2 21:30 107 2 21:00 108 2 21:30 1…" at bounding box center [502, 260] width 756 height 336
